Goal: Task Accomplishment & Management: Use online tool/utility

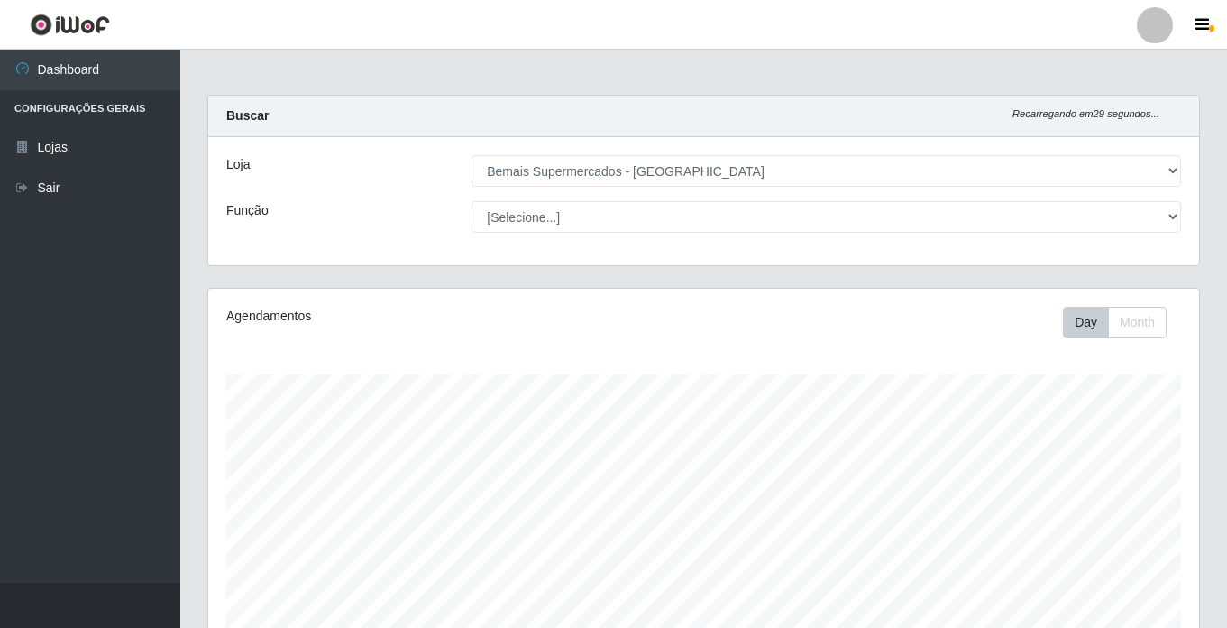
select select "250"
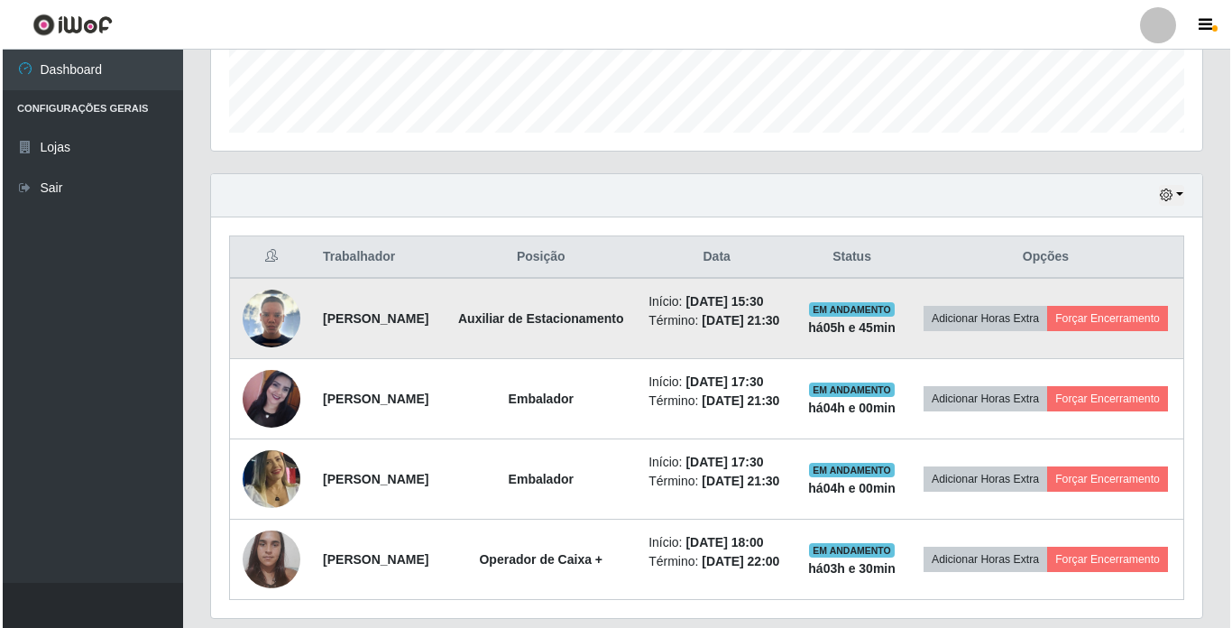
scroll to position [519, 0]
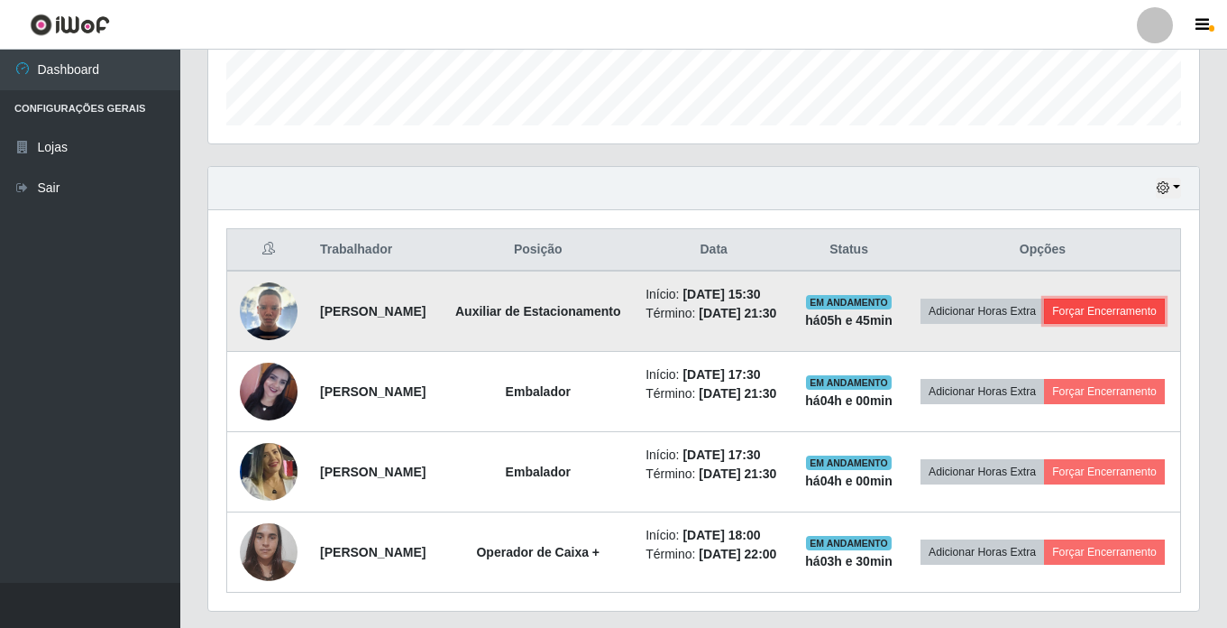
click at [1057, 324] on button "Forçar Encerramento" at bounding box center [1104, 311] width 121 height 25
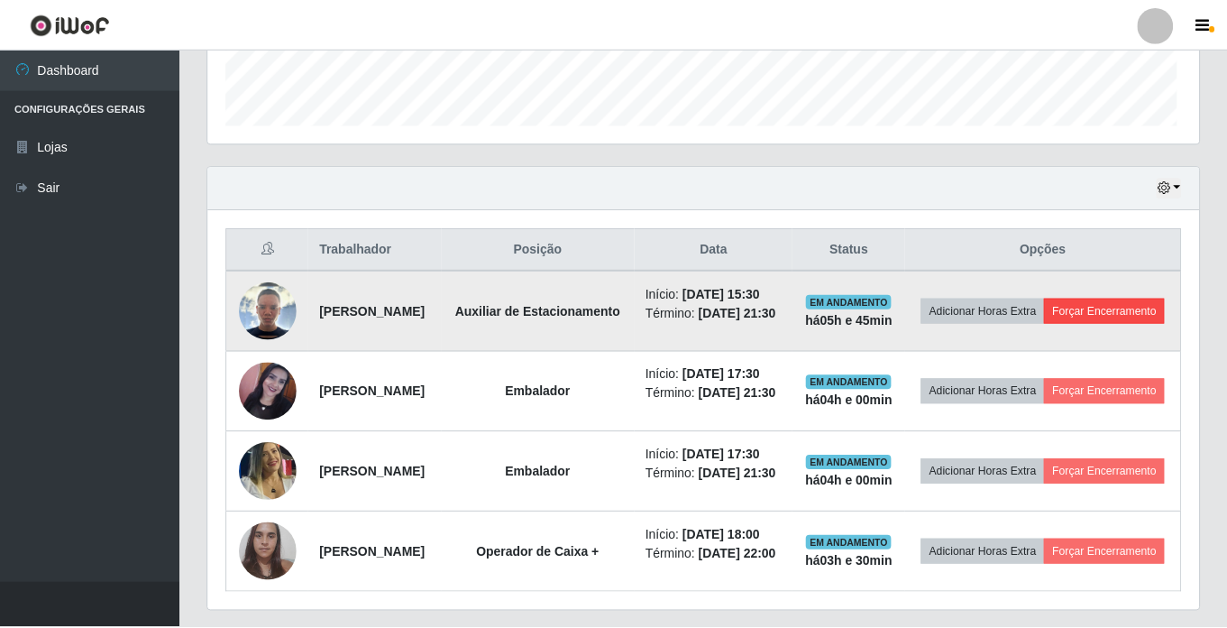
scroll to position [374, 982]
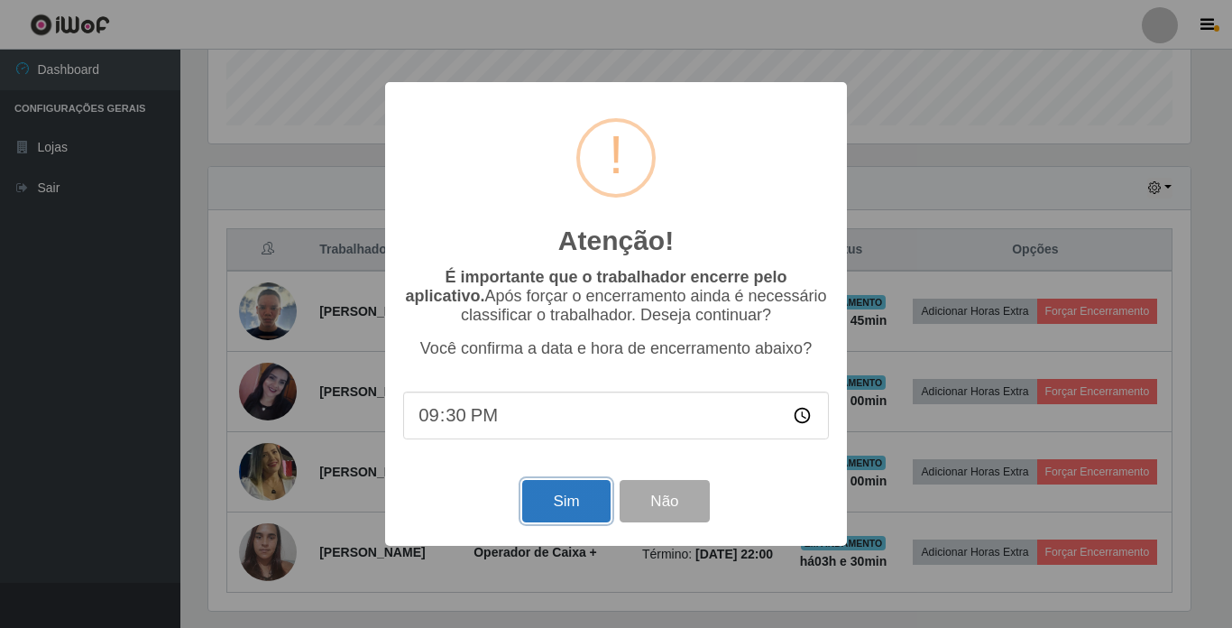
click at [569, 503] on button "Sim" at bounding box center [565, 501] width 87 height 42
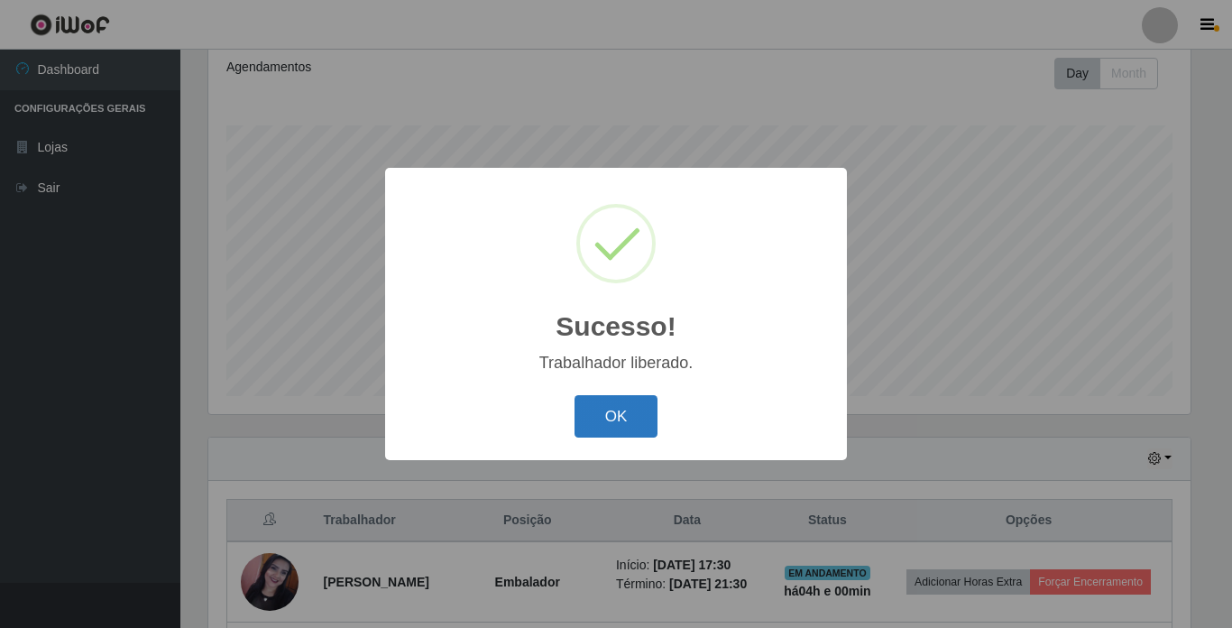
click at [602, 418] on button "OK" at bounding box center [617, 416] width 84 height 42
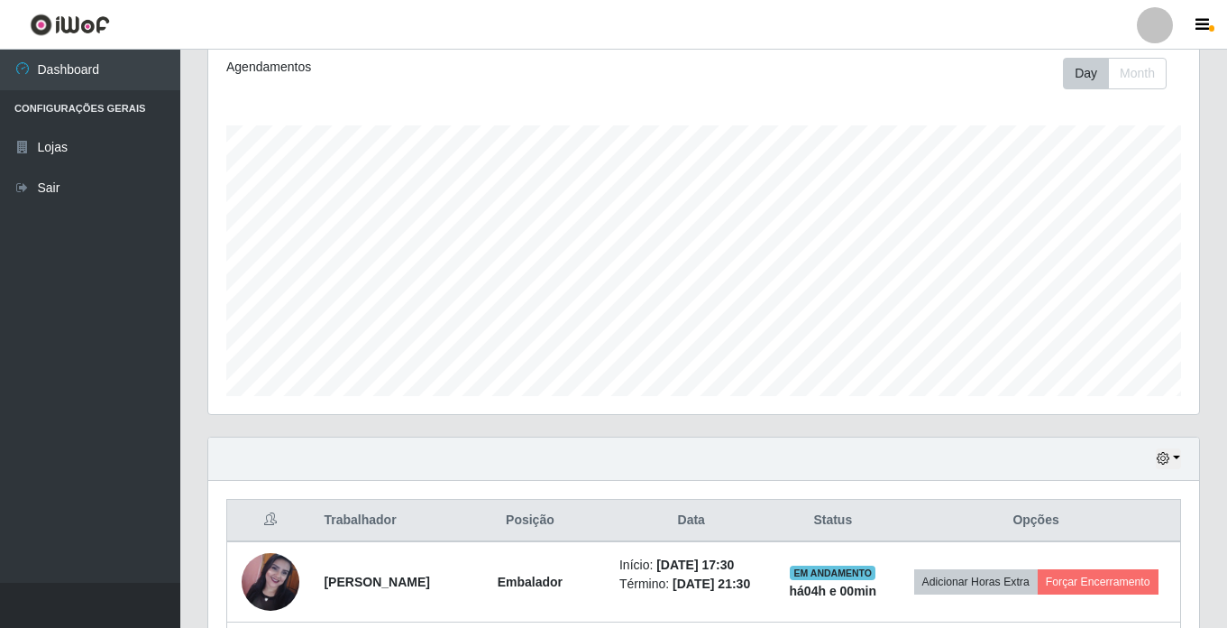
scroll to position [339, 0]
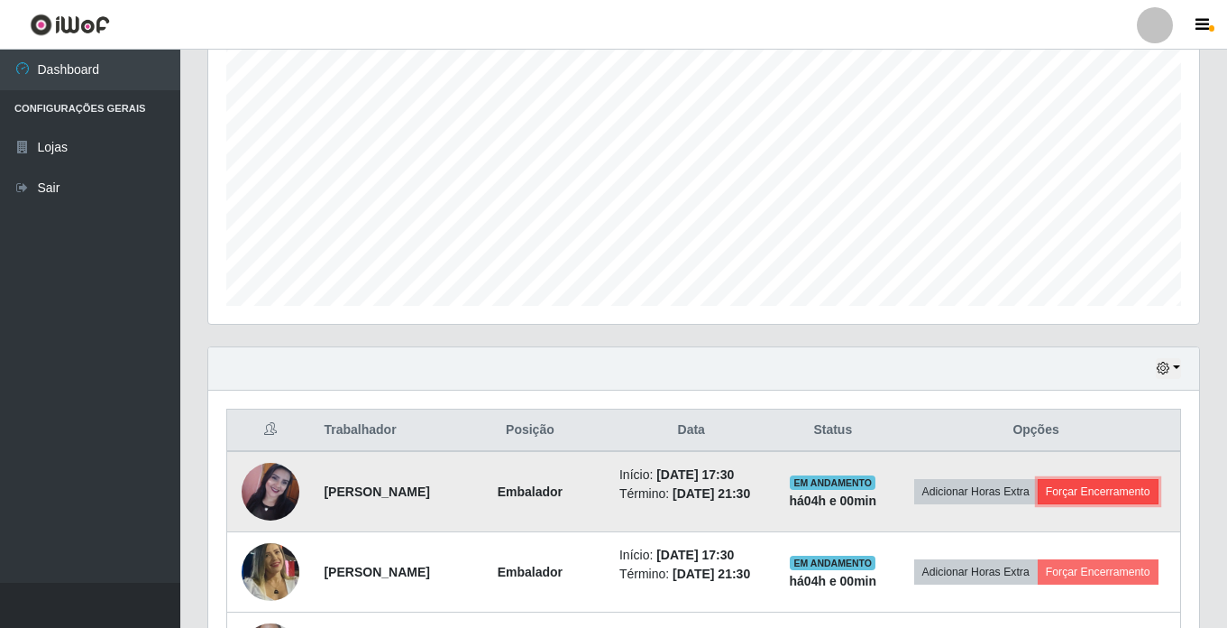
click at [1038, 504] on button "Forçar Encerramento" at bounding box center [1098, 491] width 121 height 25
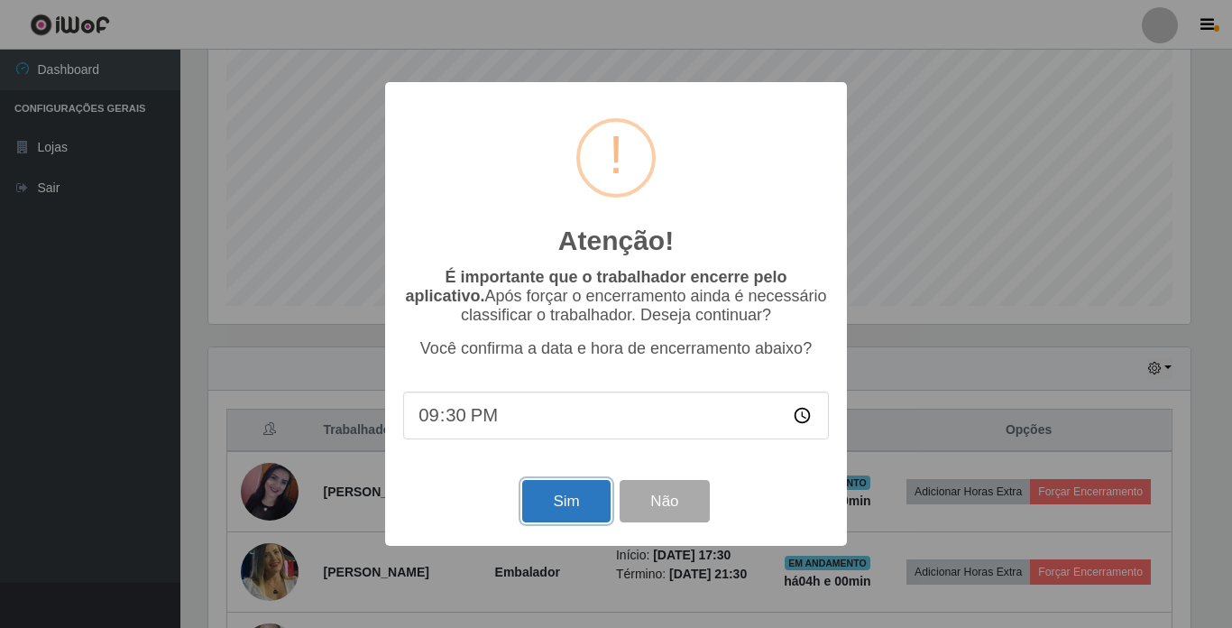
click at [558, 512] on button "Sim" at bounding box center [565, 501] width 87 height 42
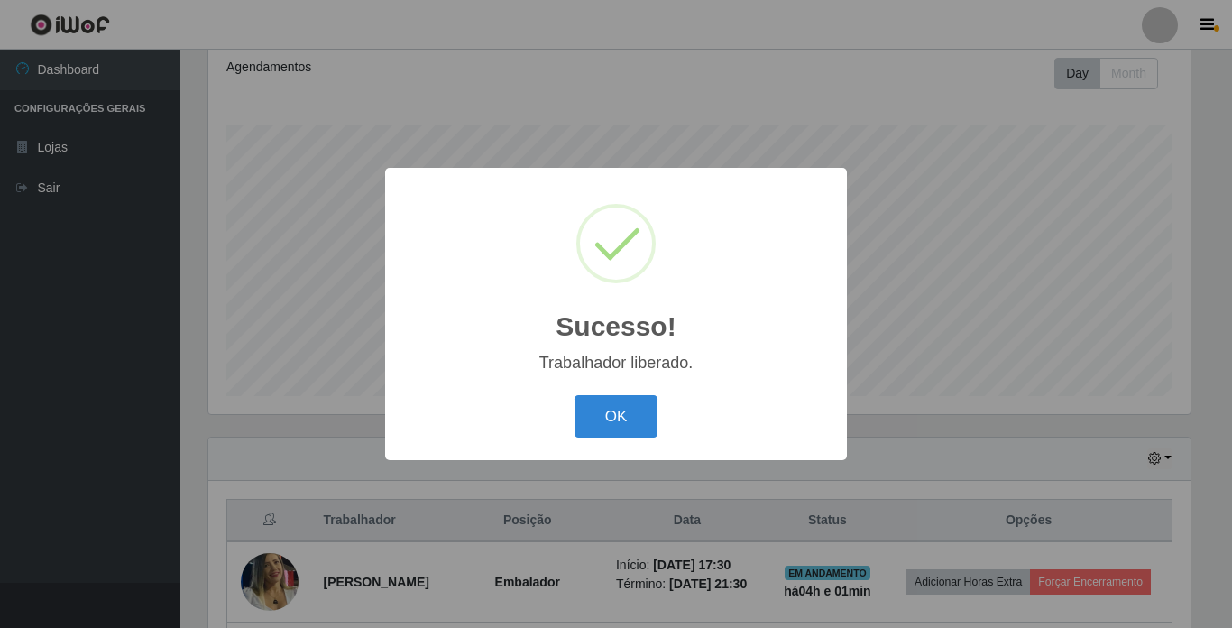
drag, startPoint x: 616, startPoint y: 402, endPoint x: 713, endPoint y: 425, distance: 100.0
click at [618, 403] on button "OK" at bounding box center [617, 416] width 84 height 42
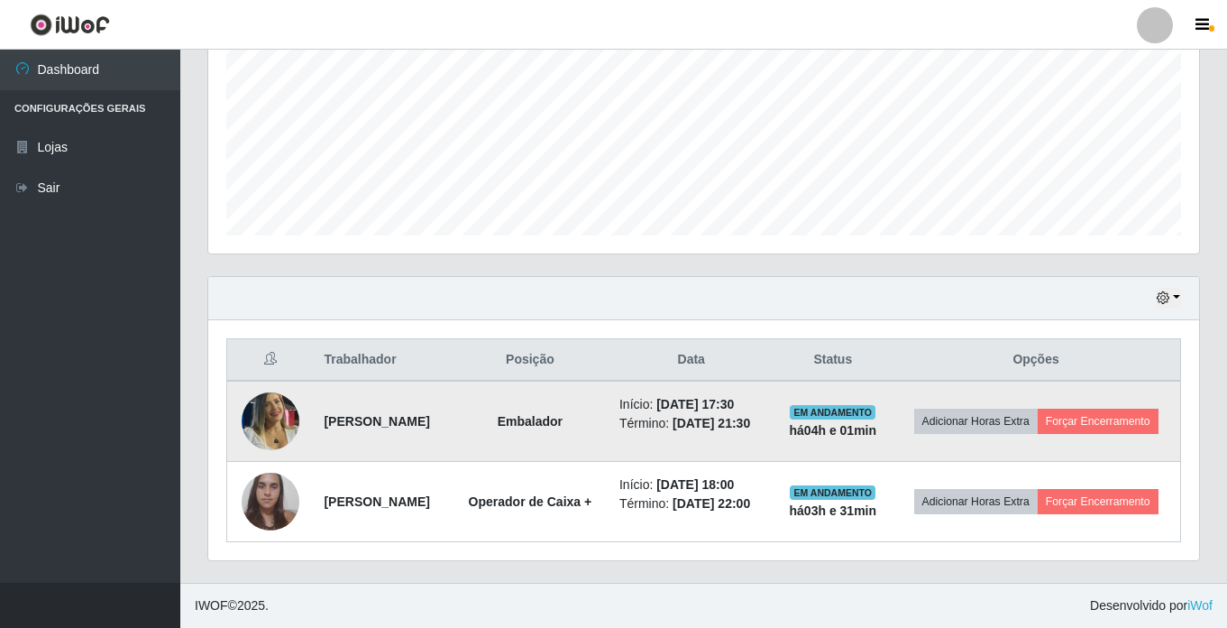
scroll to position [429, 0]
click at [1038, 415] on button "Forçar Encerramento" at bounding box center [1098, 421] width 121 height 25
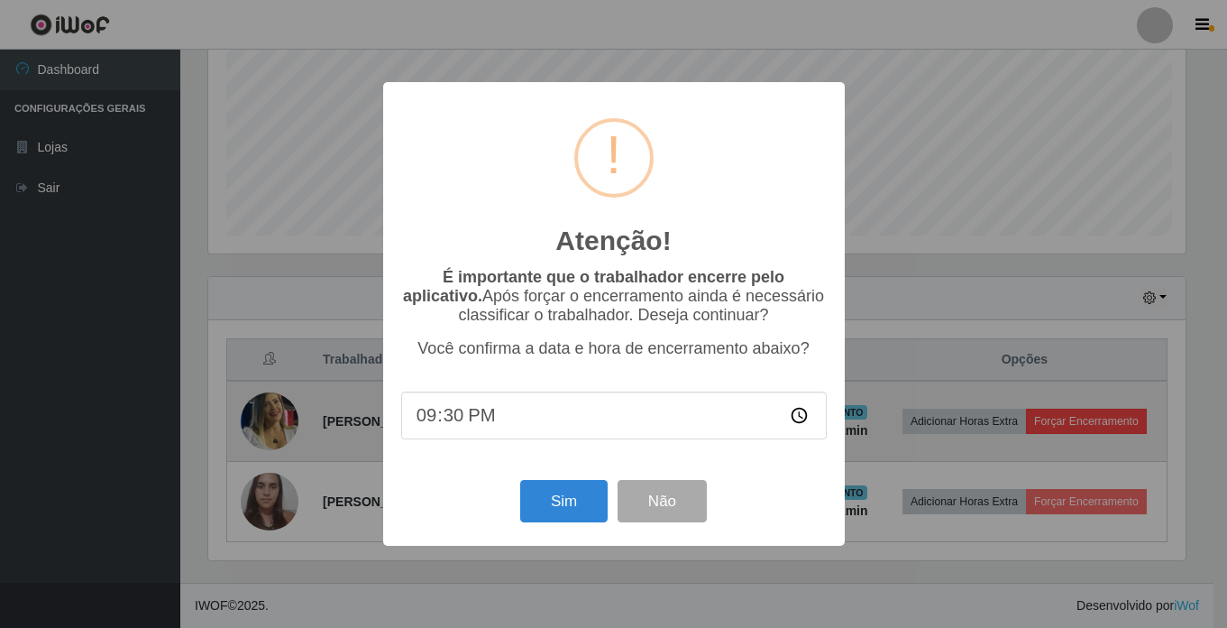
scroll to position [374, 982]
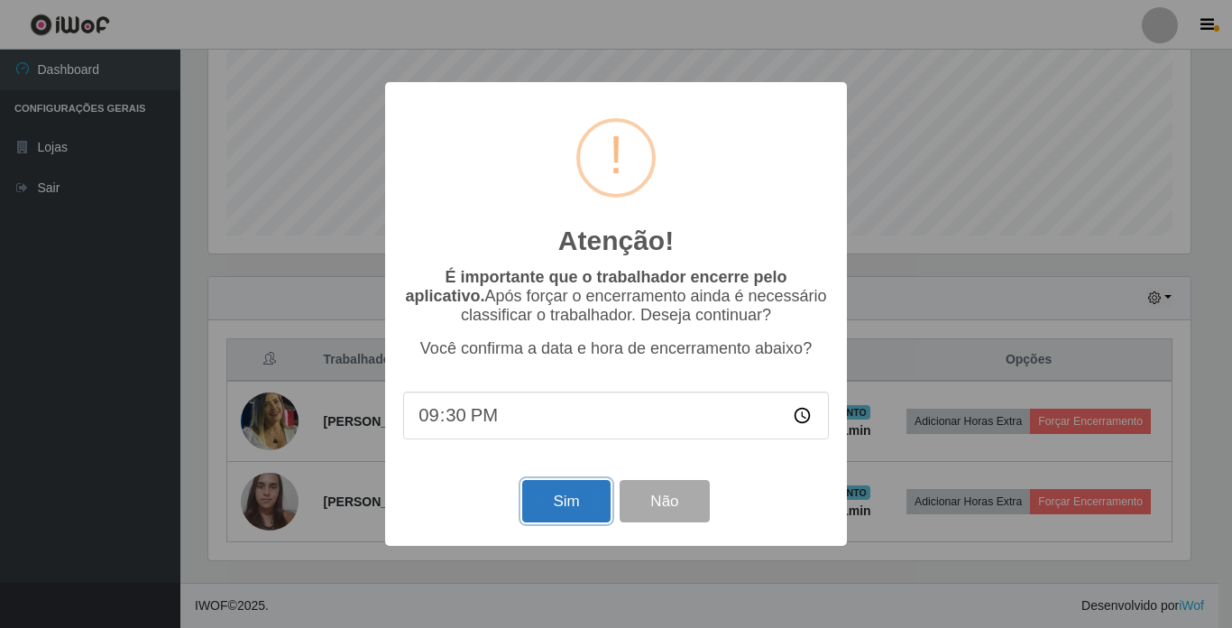
click at [561, 501] on button "Sim" at bounding box center [565, 501] width 87 height 42
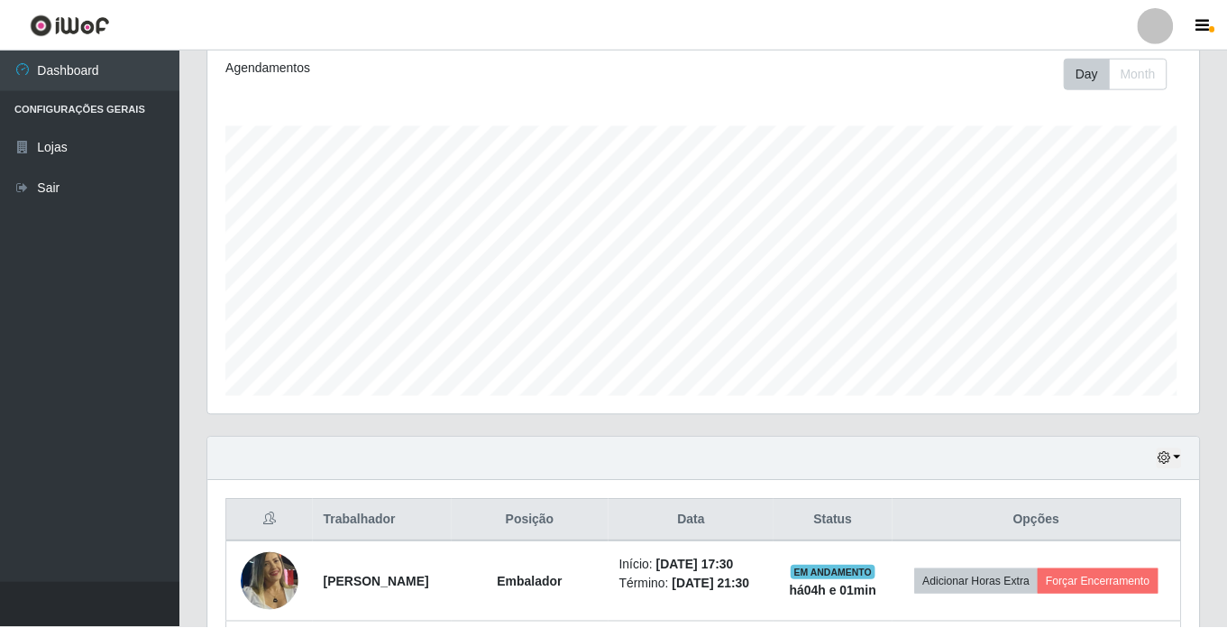
scroll to position [0, 0]
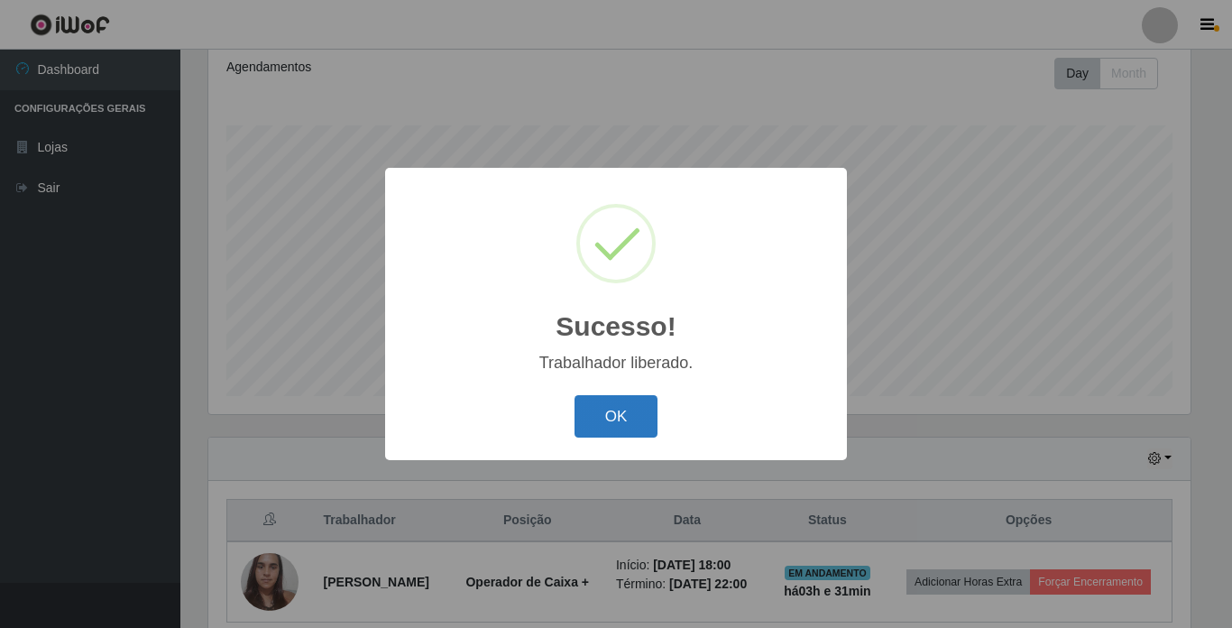
click at [628, 399] on button "OK" at bounding box center [617, 416] width 84 height 42
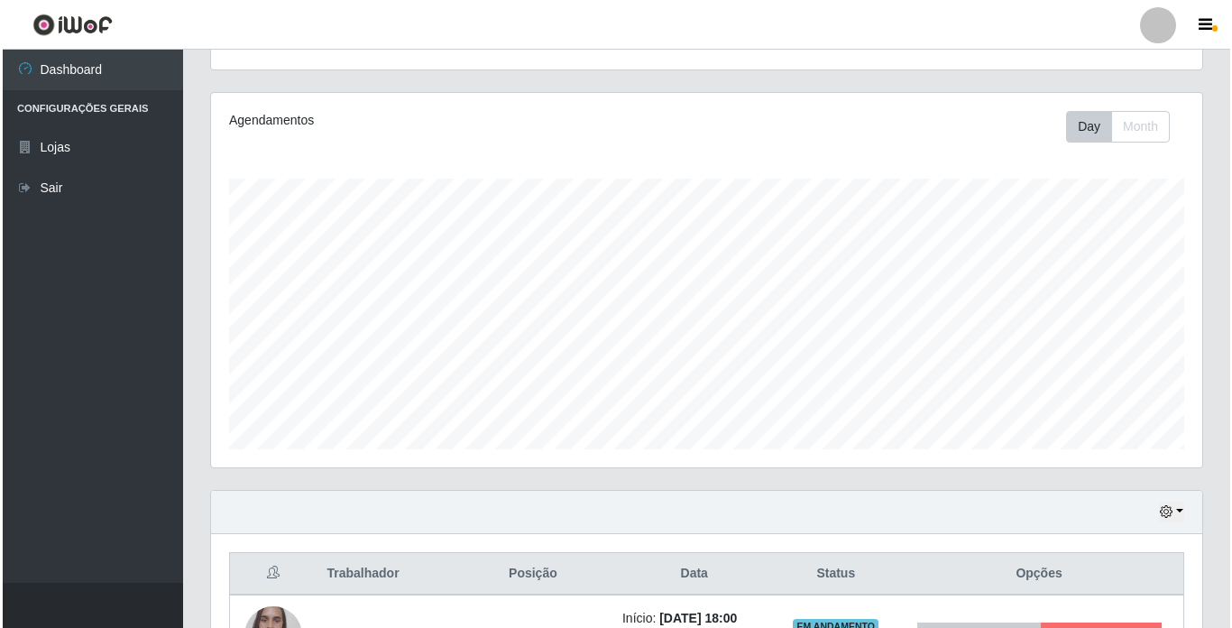
scroll to position [329, 0]
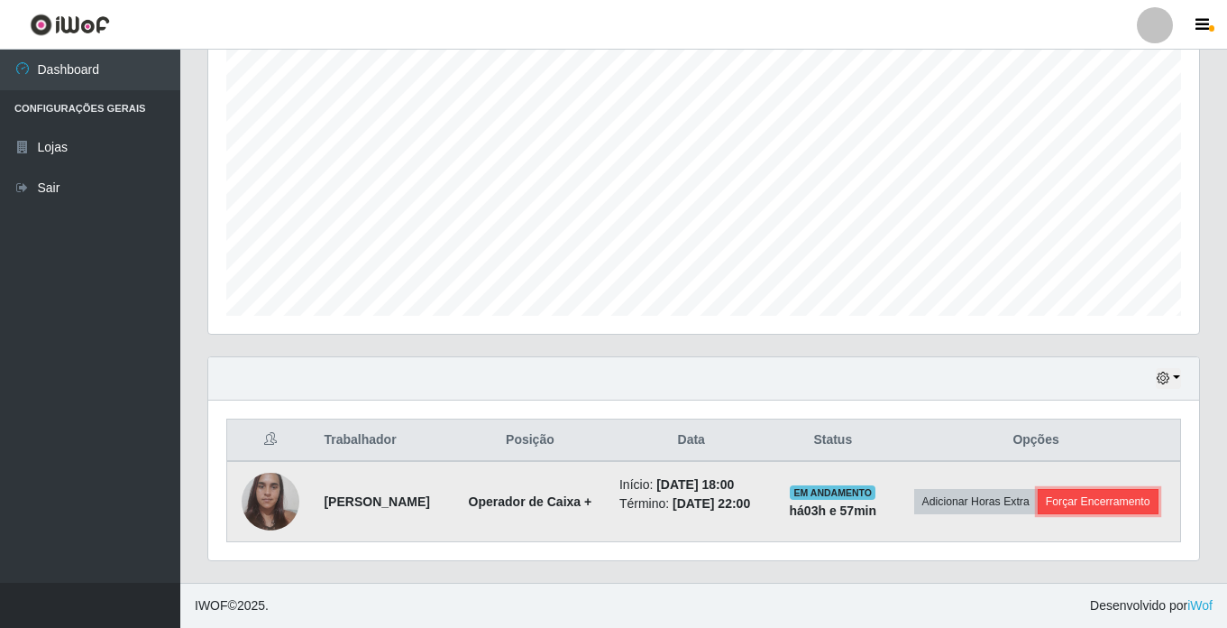
click at [1094, 499] on button "Forçar Encerramento" at bounding box center [1098, 501] width 121 height 25
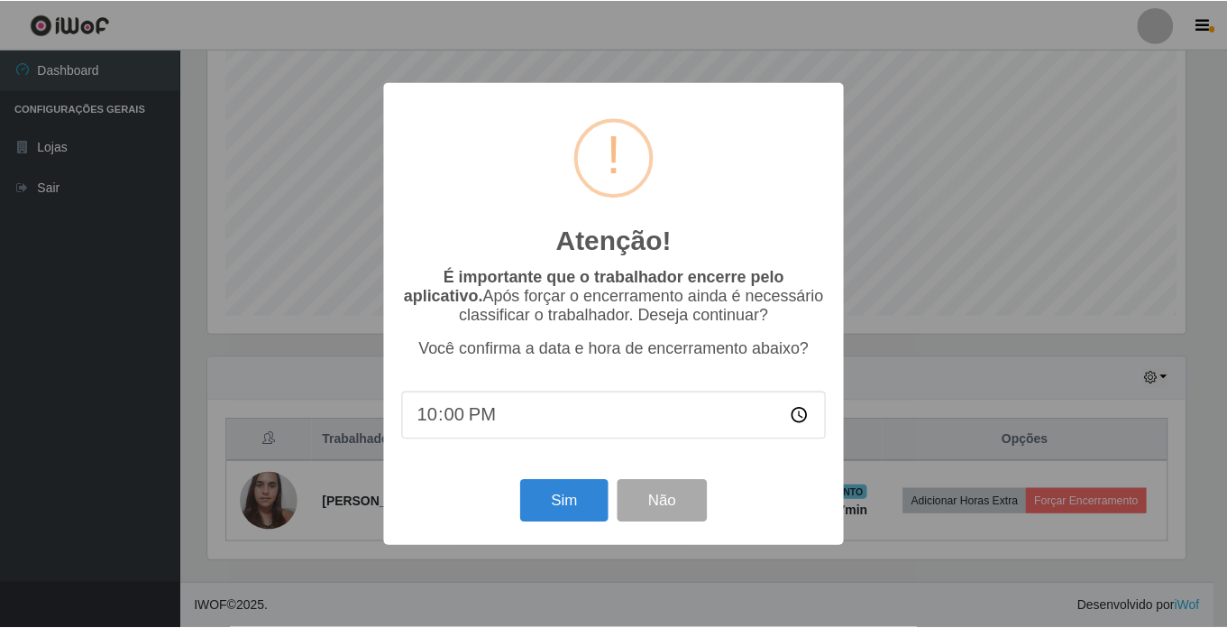
scroll to position [374, 982]
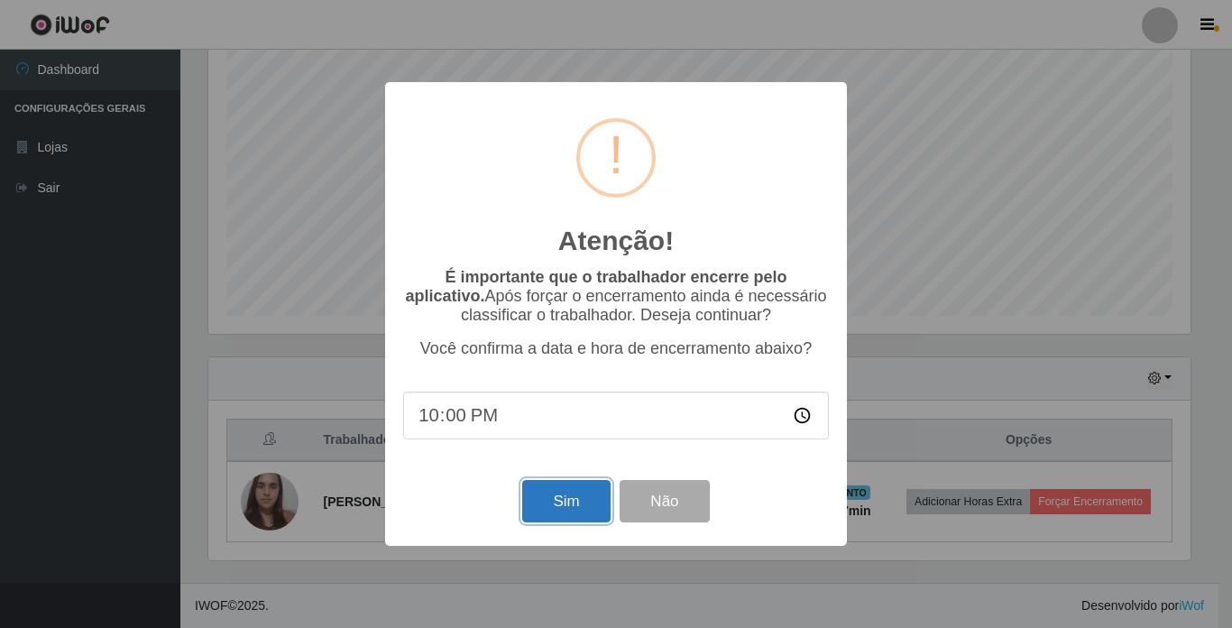
click at [552, 510] on button "Sim" at bounding box center [565, 501] width 87 height 42
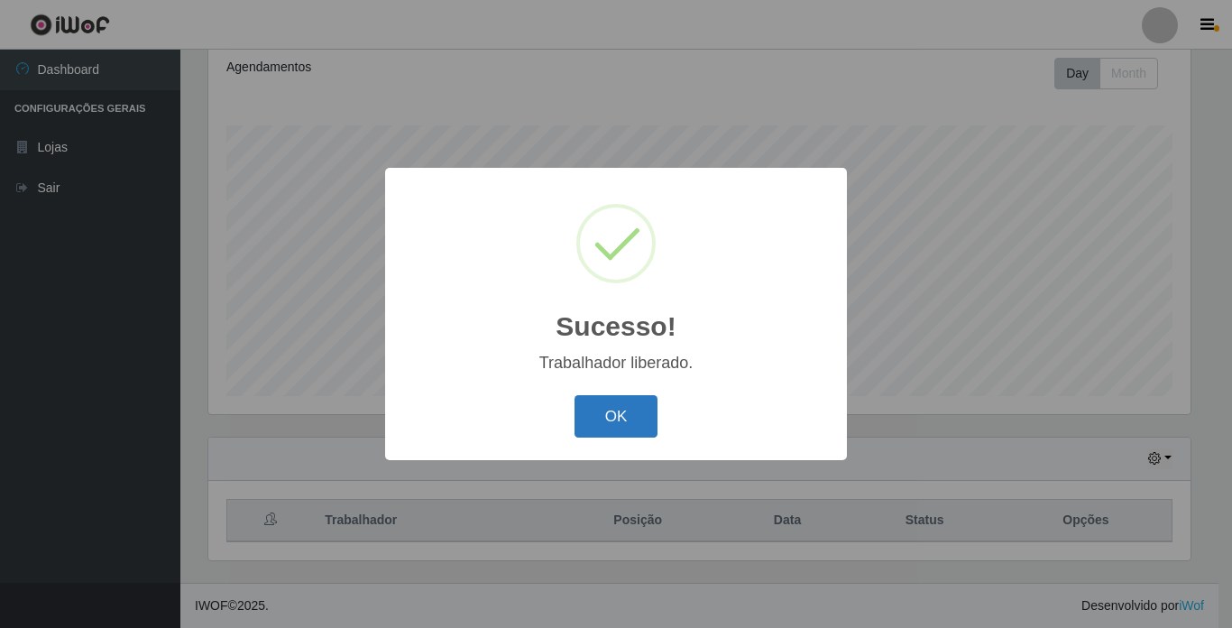
click at [596, 421] on button "OK" at bounding box center [617, 416] width 84 height 42
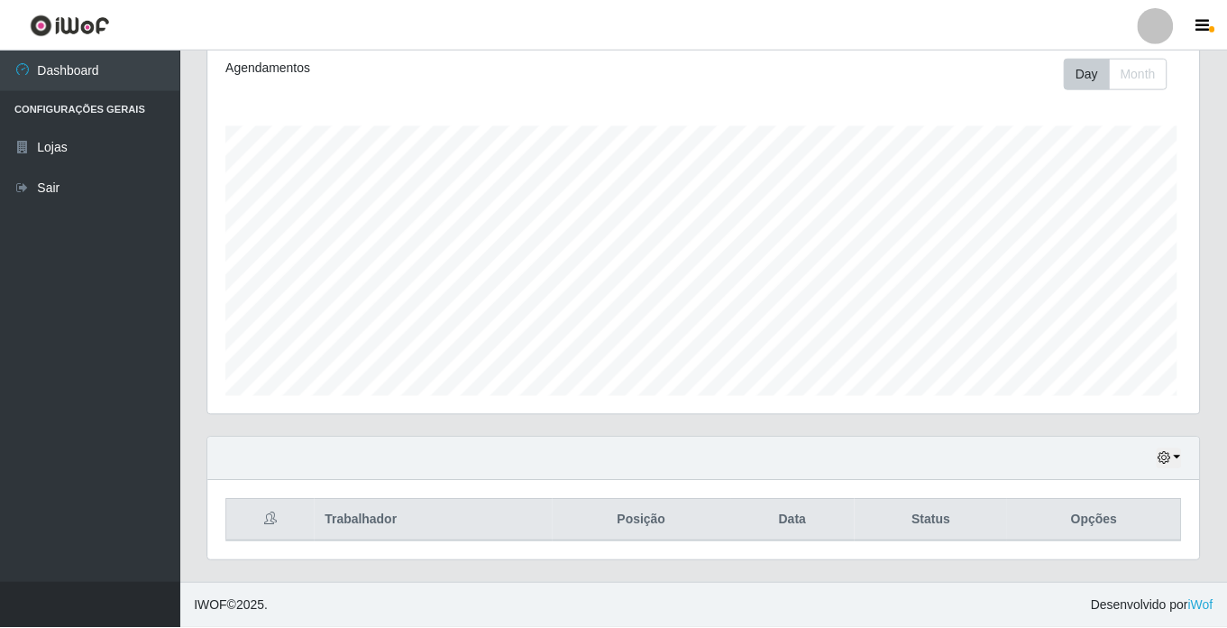
scroll to position [374, 991]
